Goal: Task Accomplishment & Management: Use online tool/utility

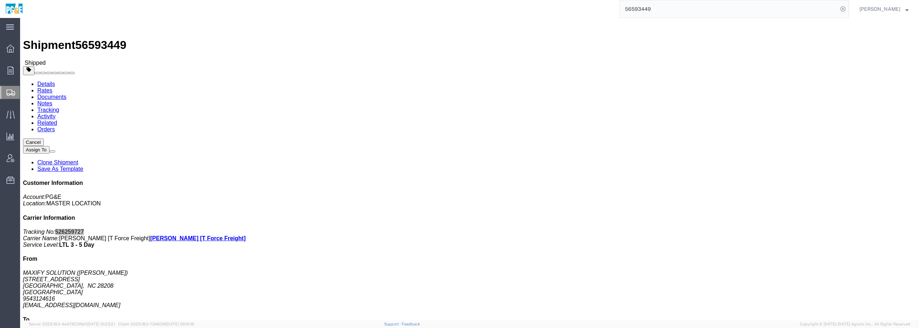
click at [16, 9] on img at bounding box center [14, 9] width 18 height 11
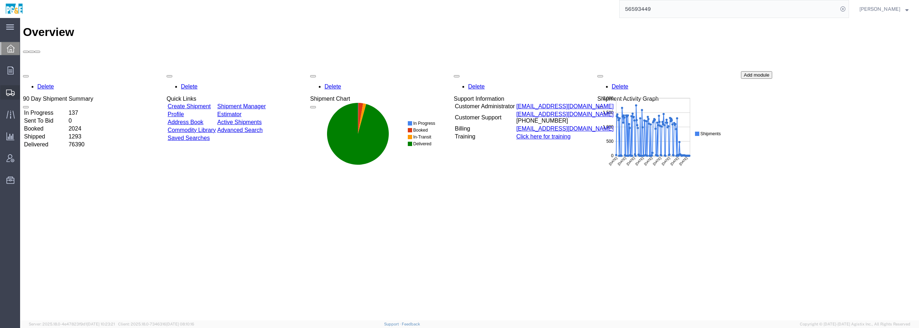
click at [0, 0] on span "Shipment Manager" at bounding box center [0, 0] width 0 height 0
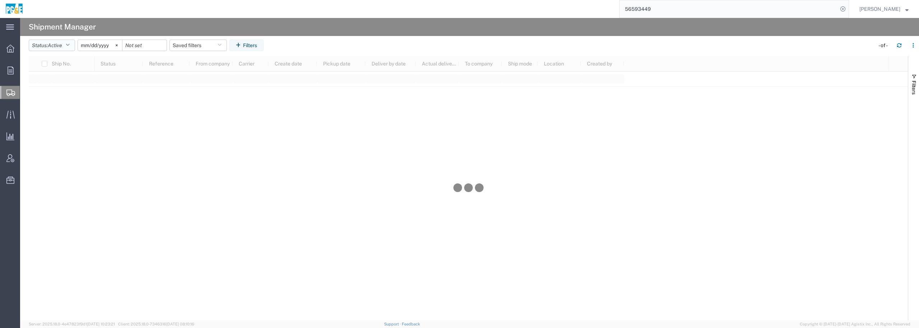
click at [70, 44] on icon "button" at bounding box center [68, 45] width 4 height 5
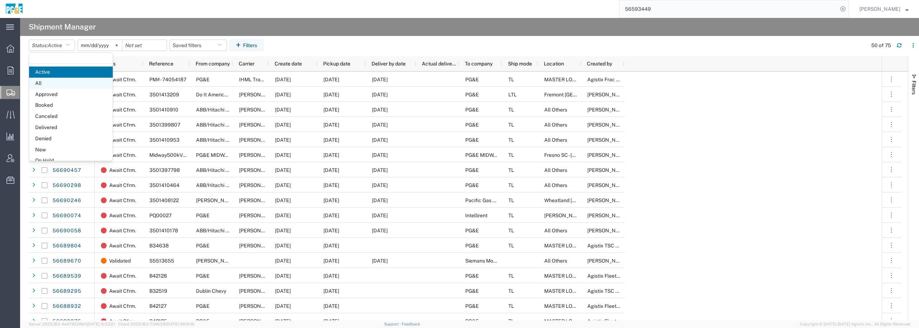
click at [48, 85] on span "All" at bounding box center [71, 83] width 84 height 11
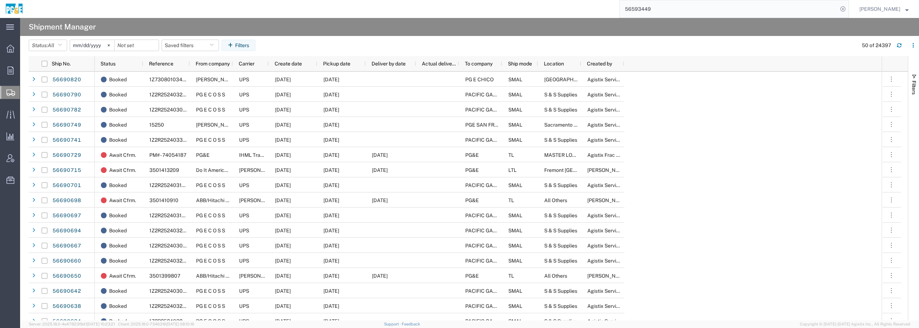
click at [96, 45] on input "[DATE]" at bounding box center [92, 45] width 44 height 11
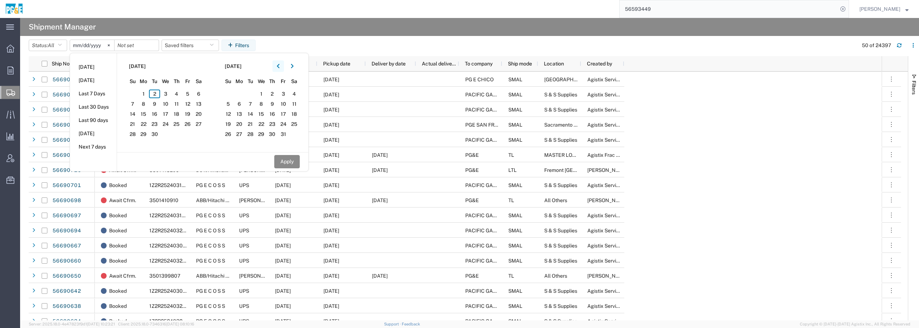
click at [280, 66] on icon "button" at bounding box center [278, 66] width 3 height 5
click at [280, 65] on icon "button" at bounding box center [278, 66] width 3 height 5
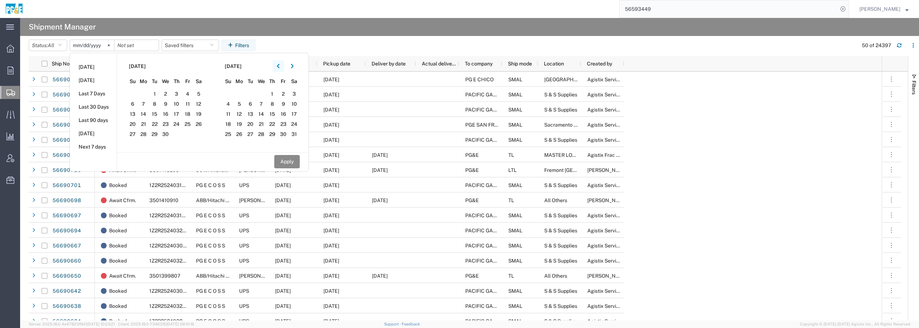
click at [280, 65] on icon "button" at bounding box center [278, 66] width 3 height 5
click at [169, 94] on span "1" at bounding box center [165, 93] width 11 height 9
click at [290, 159] on button "Apply" at bounding box center [287, 161] width 26 height 13
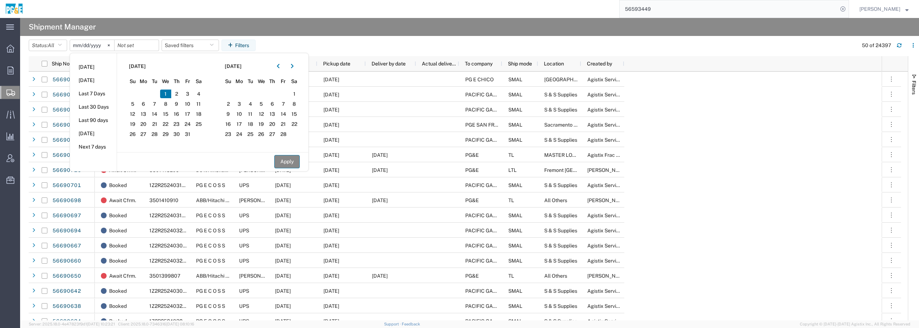
type input "[DATE]"
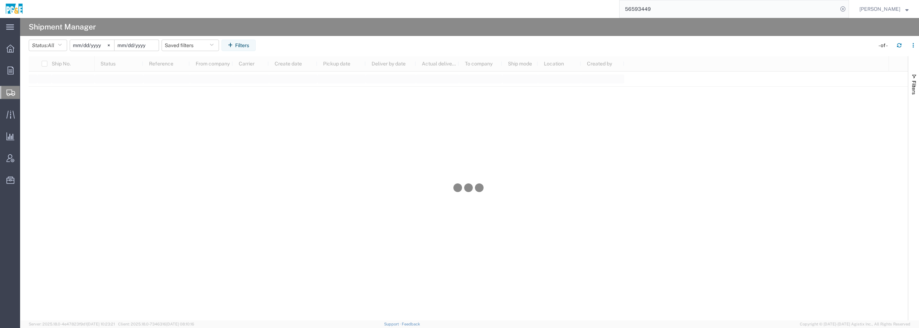
click at [149, 45] on input "date" at bounding box center [137, 45] width 44 height 11
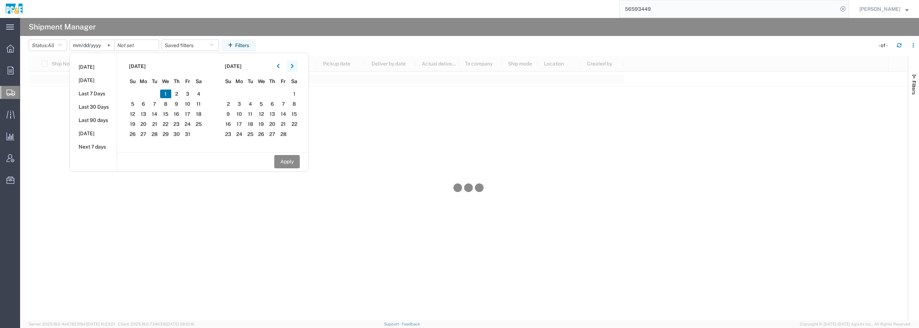
click at [296, 65] on button "button" at bounding box center [292, 65] width 11 height 11
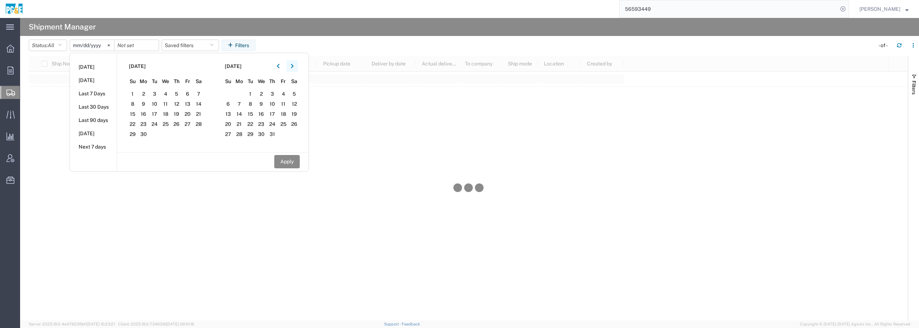
click at [296, 65] on button "button" at bounding box center [292, 65] width 11 height 11
click at [250, 94] on span "2" at bounding box center [250, 93] width 11 height 9
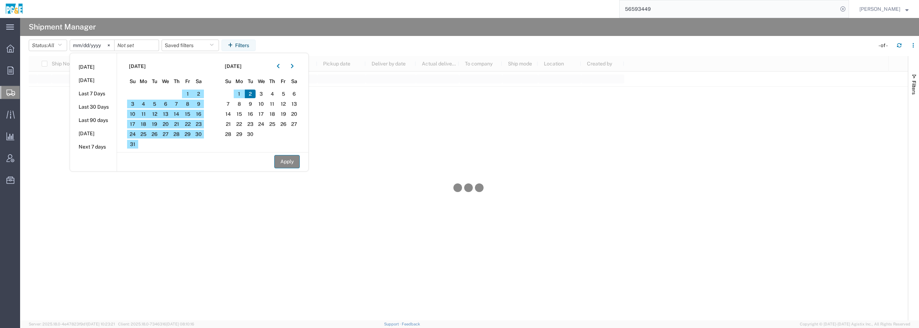
click at [291, 162] on button "Apply" at bounding box center [287, 161] width 26 height 13
type input "[DATE]"
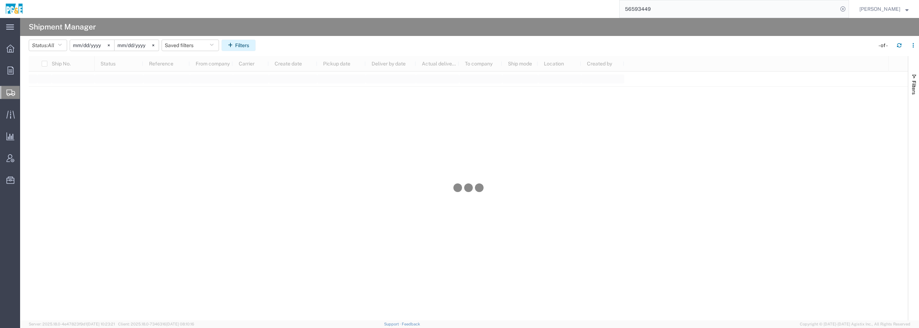
click at [249, 45] on button "Filters" at bounding box center [239, 45] width 34 height 11
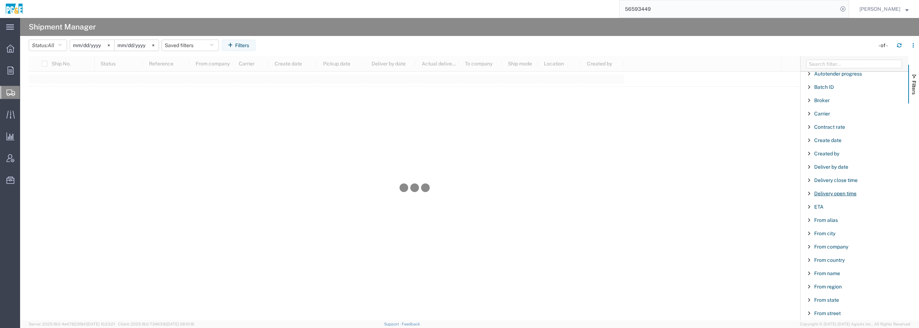
scroll to position [90, 0]
click at [811, 213] on span "Filter List 66 Filters" at bounding box center [810, 215] width 6 height 6
type input "attica"
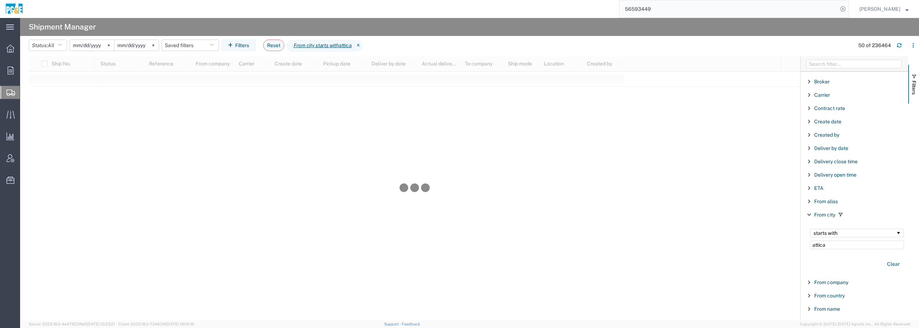
drag, startPoint x: 855, startPoint y: 246, endPoint x: 784, endPoint y: 248, distance: 70.8
click at [784, 248] on div "Ship No. Status Reference From company Carrier Create date Pickup date Deliver …" at bounding box center [474, 188] width 891 height 264
click at [861, 242] on input "Filter Value" at bounding box center [857, 244] width 94 height 9
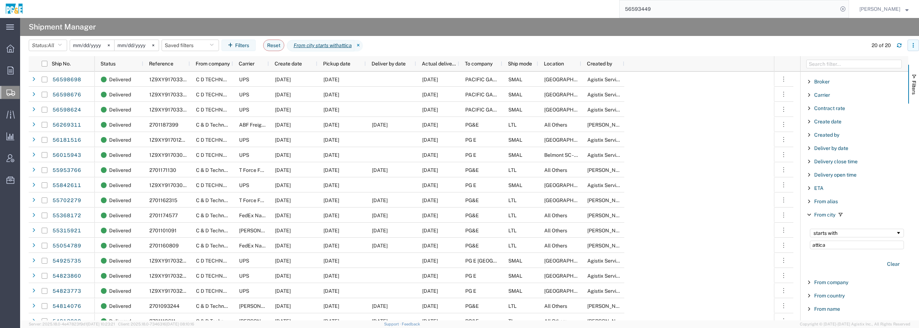
type input "attica"
click at [914, 48] on button "button" at bounding box center [913, 45] width 11 height 11
click at [857, 64] on div "Download" at bounding box center [877, 64] width 40 height 14
